Goal: Find specific fact: Find specific fact

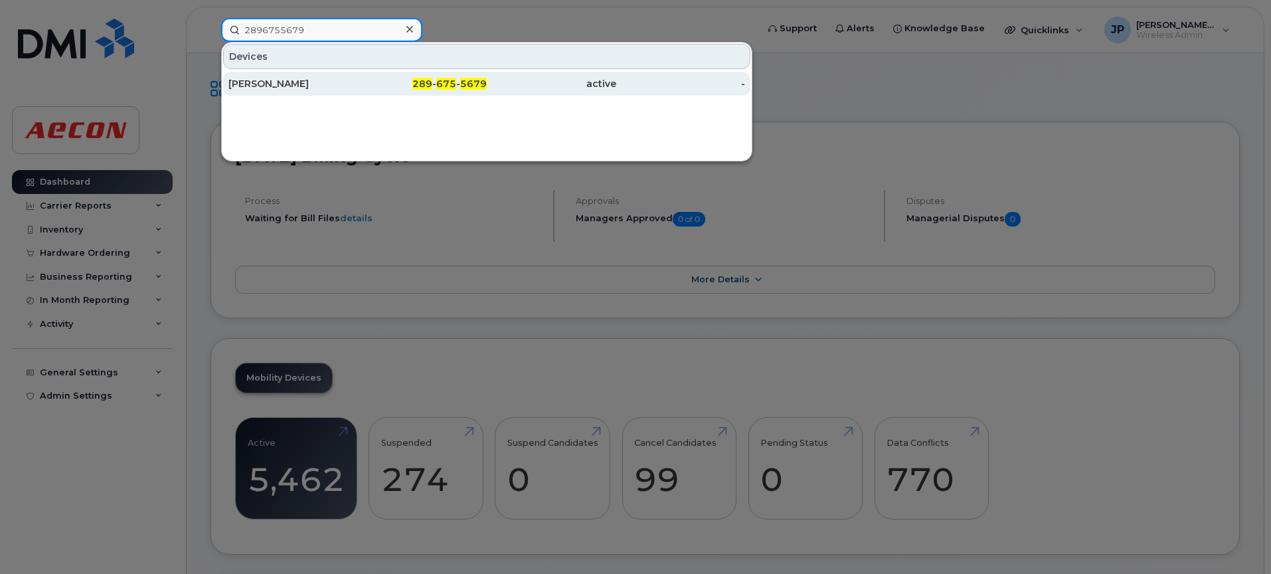
type input "2896755679"
click at [282, 84] on div "[PERSON_NAME]" at bounding box center [293, 83] width 130 height 13
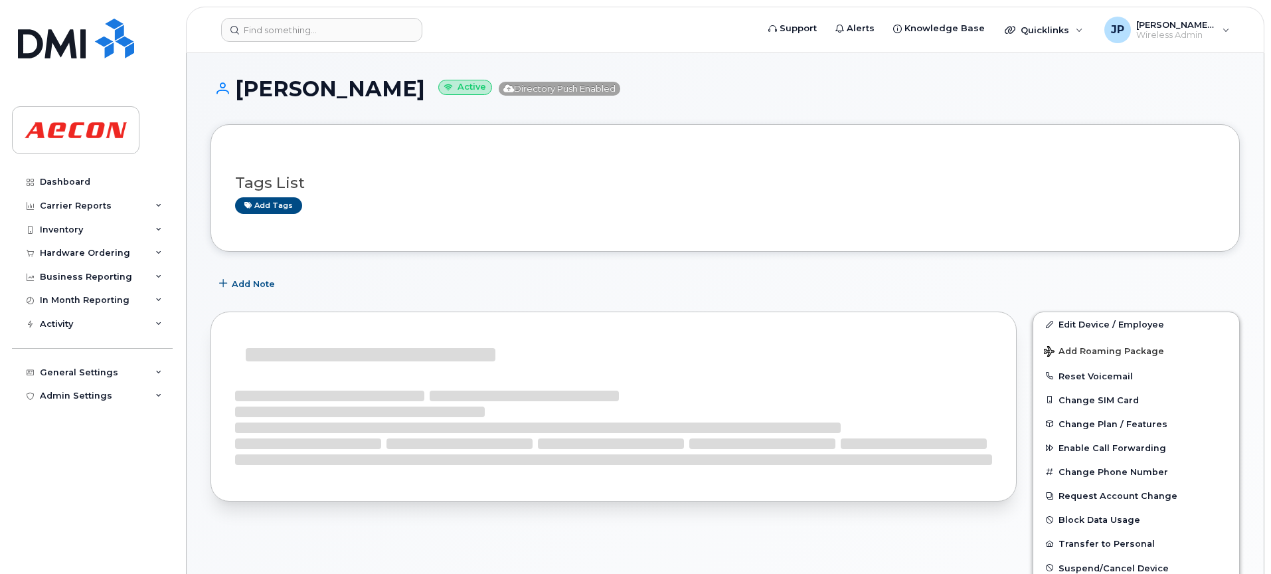
drag, startPoint x: 450, startPoint y: 88, endPoint x: 238, endPoint y: 89, distance: 211.2
click at [238, 89] on h1 "Bernadette Pineda Active Directory Push Enabled" at bounding box center [725, 88] width 1029 height 23
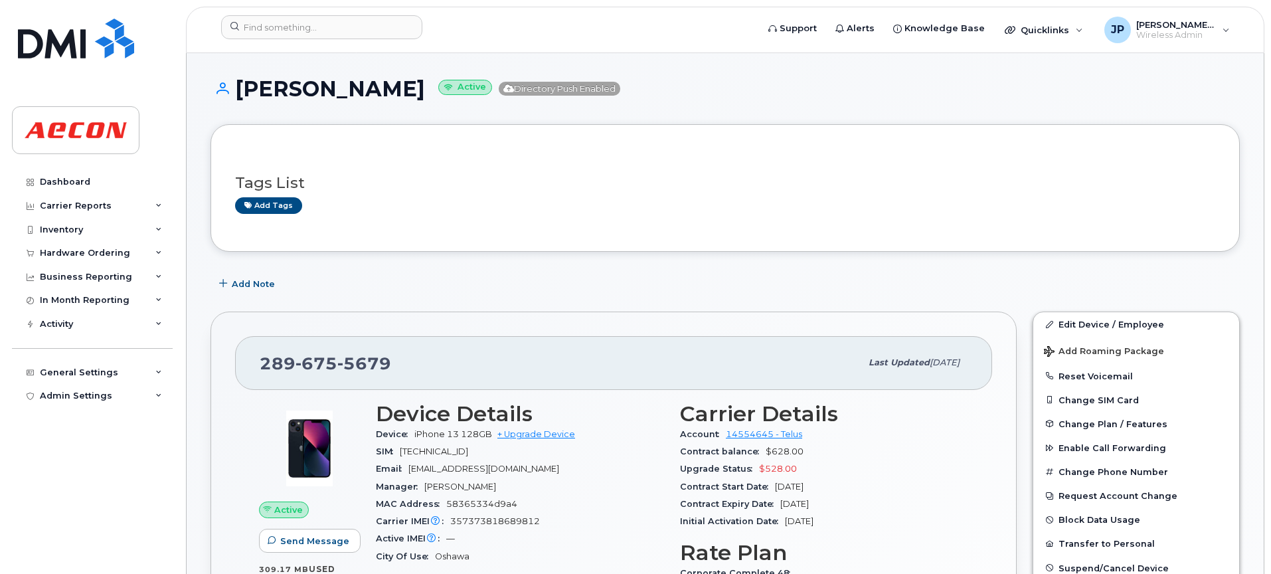
copy h1 "[PERSON_NAME]"
